Goal: Task Accomplishment & Management: Use online tool/utility

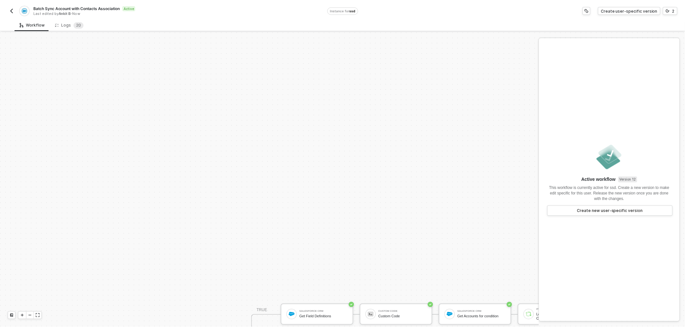
scroll to position [163, 0]
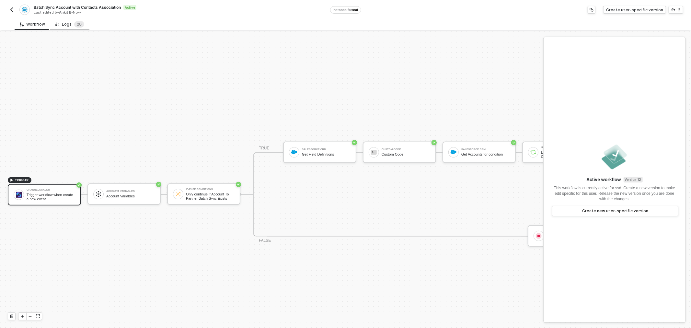
click at [68, 23] on div "Logs 2 0" at bounding box center [69, 24] width 29 height 6
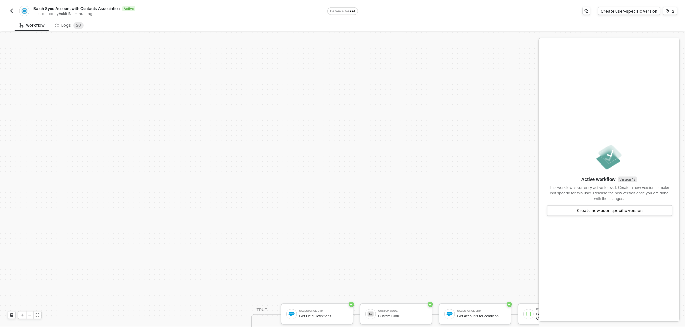
scroll to position [163, 0]
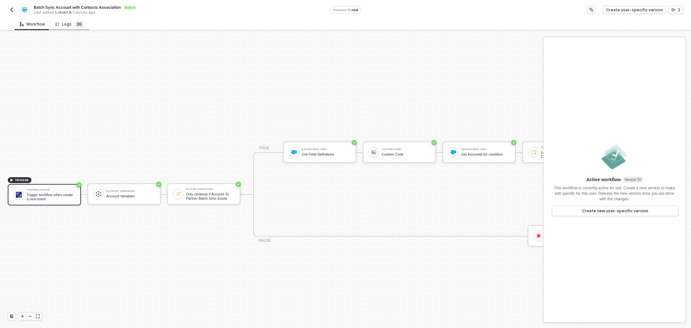
click at [79, 24] on span "0" at bounding box center [80, 24] width 3 height 5
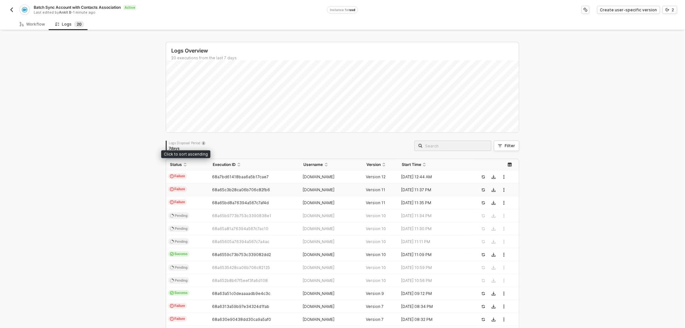
click at [196, 183] on td "Failure" at bounding box center [187, 189] width 43 height 13
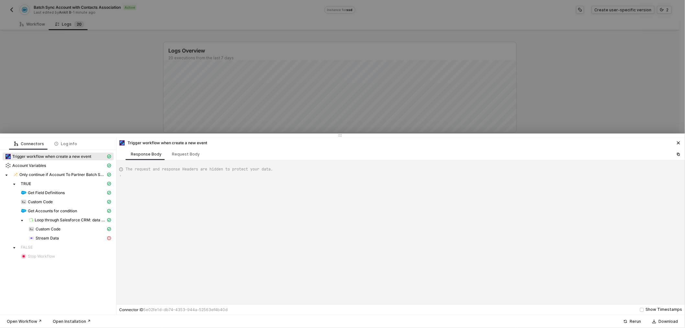
type textarea "{ "json": { "criteria": "LastModifiedDate >= [DATE]T00:00:00Z" }, "id": "3bd920…"
click at [108, 93] on div at bounding box center [342, 164] width 685 height 328
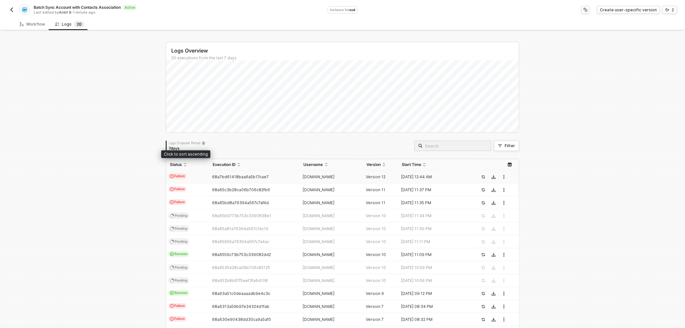
click at [194, 174] on td "Failure" at bounding box center [187, 176] width 43 height 13
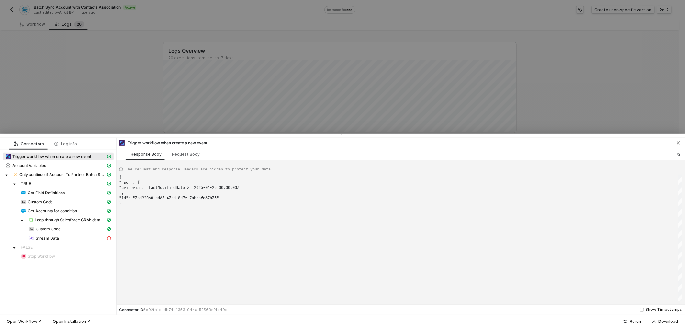
type textarea "{ "json": { "criteria": "LastModifiedDate >= [DATE]T00:00:00Z" }, "id": "06da62…"
drag, startPoint x: 178, startPoint y: 224, endPoint x: 131, endPoint y: 171, distance: 70.9
click at [131, 171] on div "The request and response Headers are hidden to protect your data. { ·· "json" :…" at bounding box center [401, 232] width 564 height 139
click at [71, 240] on div "Stream Data" at bounding box center [67, 238] width 77 height 6
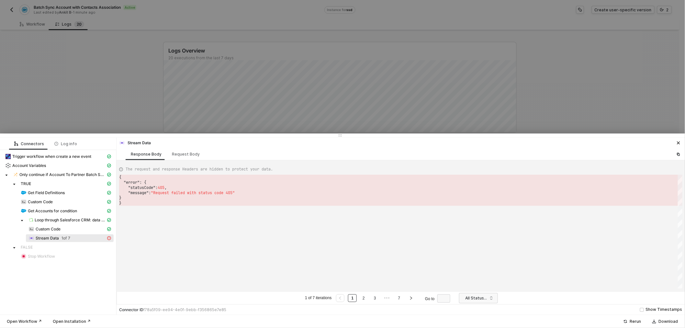
click at [206, 224] on div "{ "error" : { "statusCode" : 405 , "message" : "Request failed with status code…" at bounding box center [401, 232] width 564 height 114
click at [134, 70] on div at bounding box center [342, 164] width 685 height 328
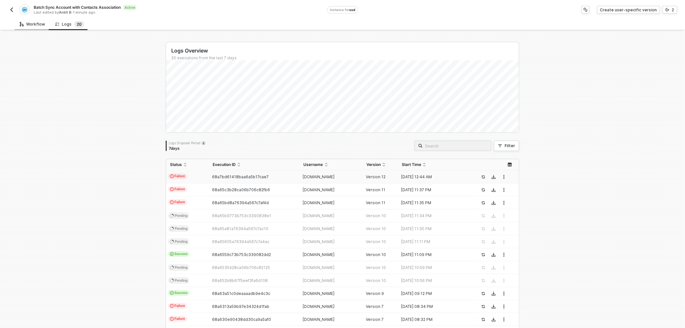
click at [28, 21] on div "Workflow" at bounding box center [33, 24] width 36 height 12
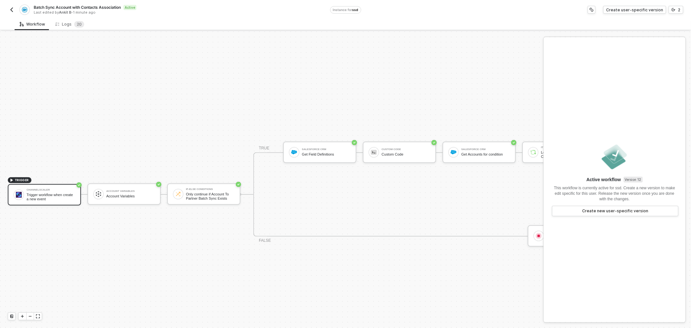
click at [10, 5] on div "Batch Sync Account with Contacts Association Active Last edited by [PERSON_NAME…" at bounding box center [169, 10] width 322 height 10
click at [11, 10] on img "button" at bounding box center [11, 9] width 5 height 5
